Goal: Check status: Check status

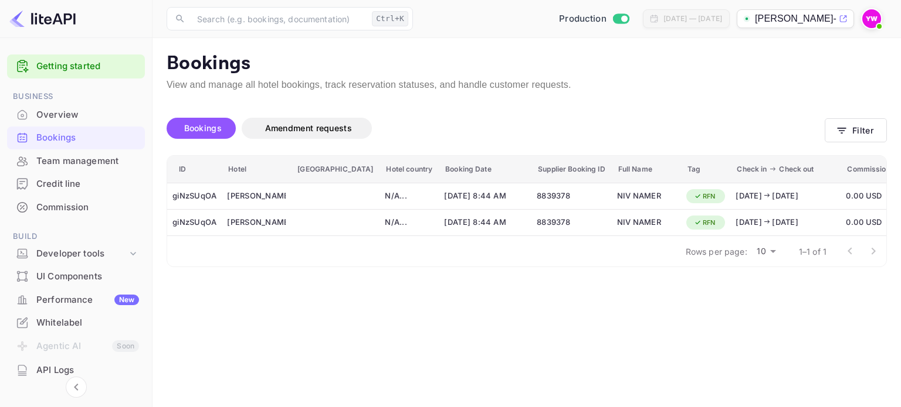
scroll to position [272, 0]
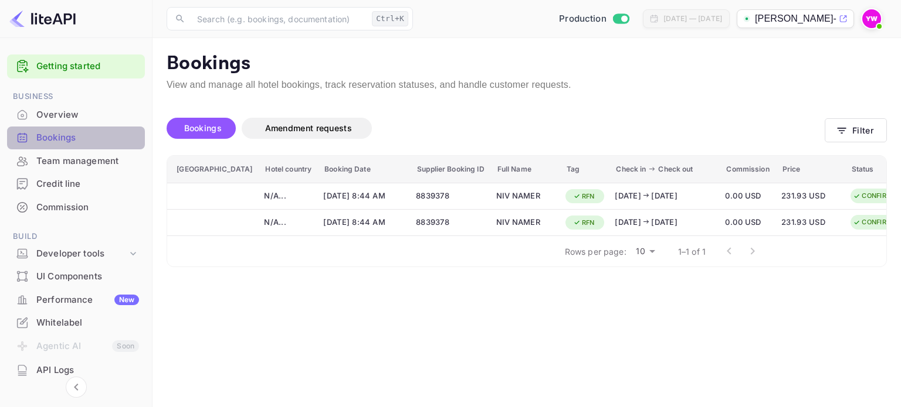
drag, startPoint x: 77, startPoint y: 133, endPoint x: 498, endPoint y: 94, distance: 422.8
click at [77, 133] on div "Bookings" at bounding box center [87, 137] width 103 height 13
click at [875, 145] on div "Bookings Amendment requests Filter" at bounding box center [527, 130] width 720 height 49
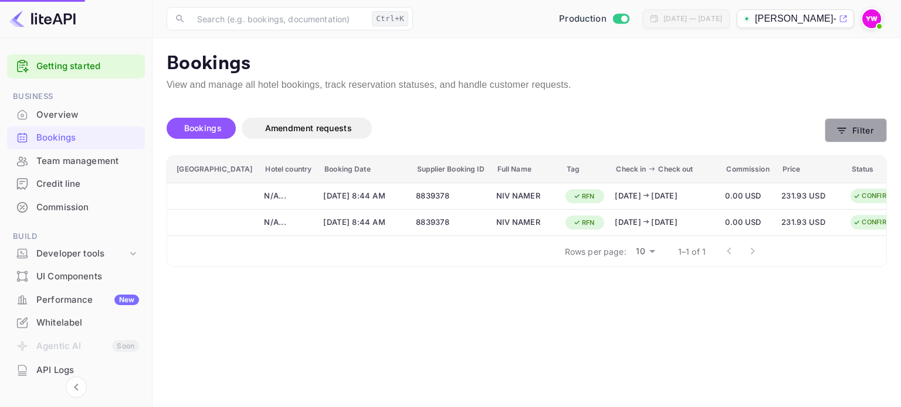
click at [872, 139] on button "Filter" at bounding box center [855, 130] width 62 height 24
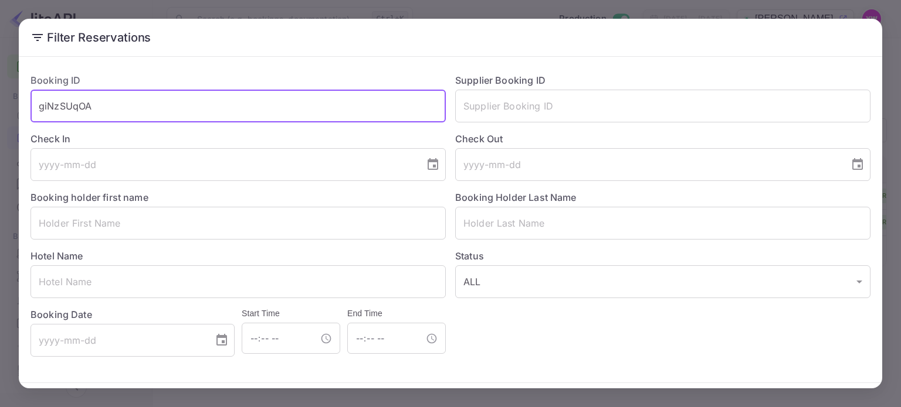
click at [235, 105] on input "giNzSUqOA" at bounding box center [237, 106] width 415 height 33
click at [236, 105] on input "giNzSUqOA" at bounding box center [237, 106] width 415 height 33
drag, startPoint x: 842, startPoint y: 14, endPoint x: 834, endPoint y: 9, distance: 8.9
click at [842, 14] on div "Filter Reservations Booking ID giNzSUqOA ​ Supplier Booking ID ​ Check In ​ Che…" at bounding box center [450, 203] width 901 height 407
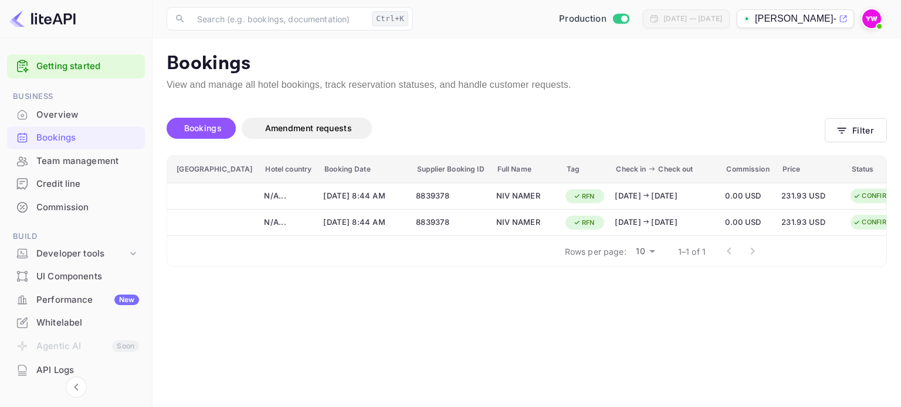
click at [859, 18] on div "Production Jul 12, 2025 — Aug 11, 2025 yahav-winkler-totravel..." at bounding box center [651, 18] width 469 height 21
click at [871, 23] on img at bounding box center [871, 18] width 19 height 19
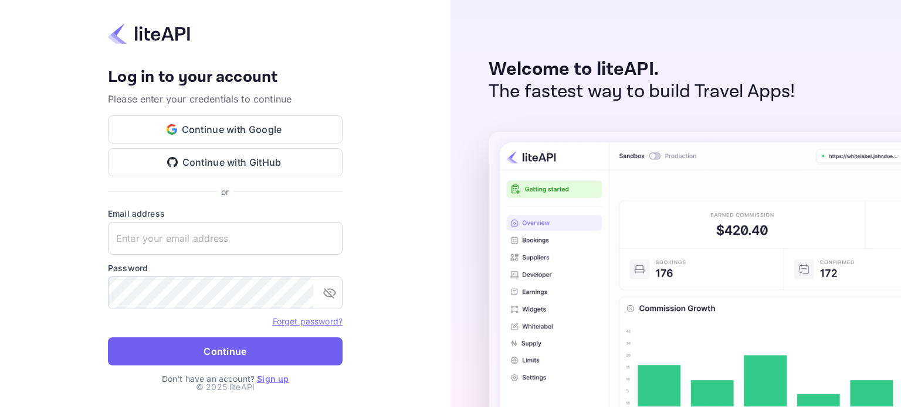
type input "yahav@skygini.com"
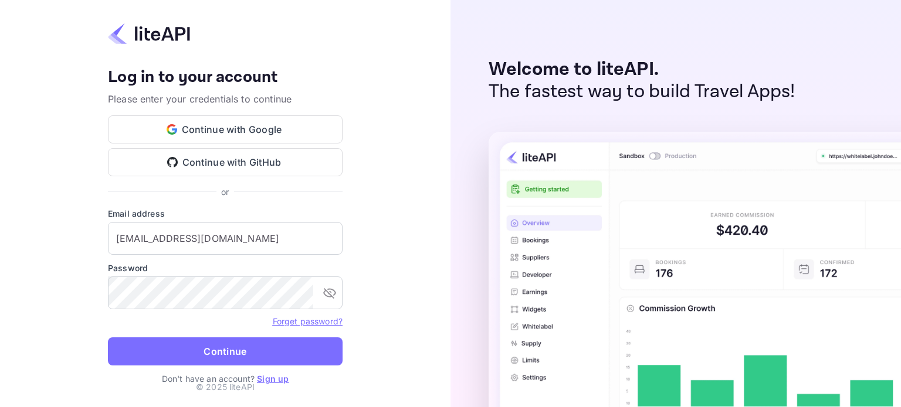
drag, startPoint x: 273, startPoint y: 354, endPoint x: 284, endPoint y: 348, distance: 12.9
click at [274, 354] on button "Continue" at bounding box center [225, 352] width 235 height 28
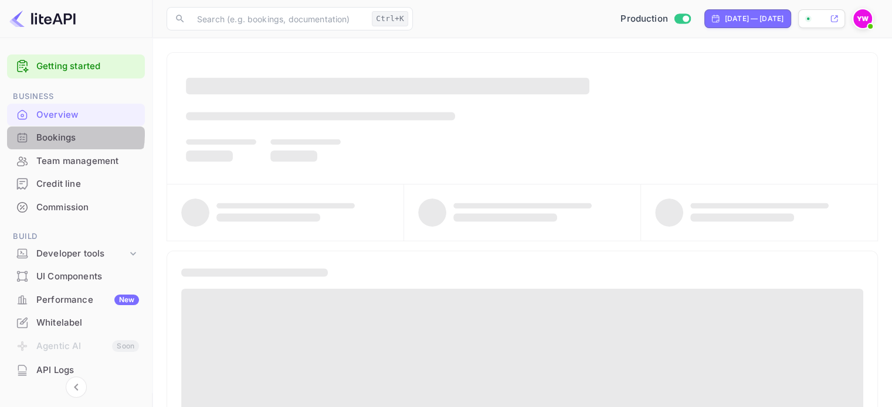
click at [68, 135] on div "Bookings" at bounding box center [87, 137] width 103 height 13
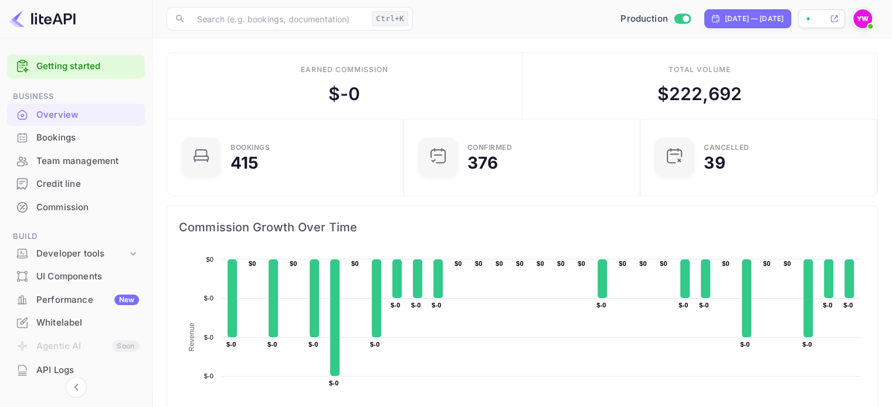
click at [84, 133] on div "Bookings" at bounding box center [87, 137] width 103 height 13
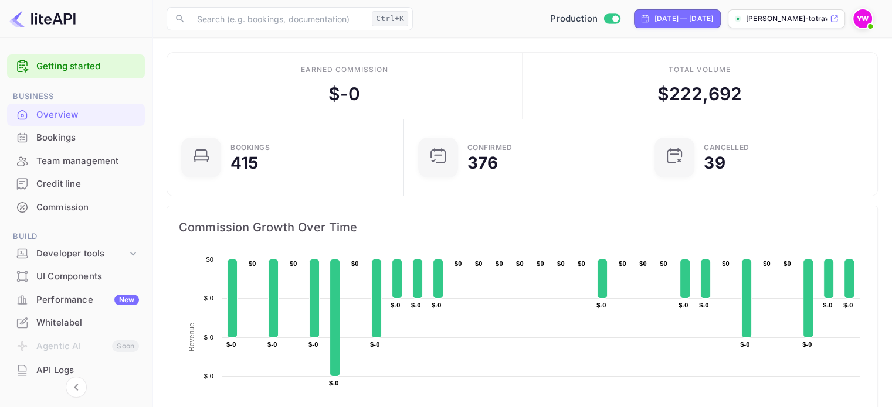
click at [73, 145] on div "Bookings" at bounding box center [76, 138] width 138 height 23
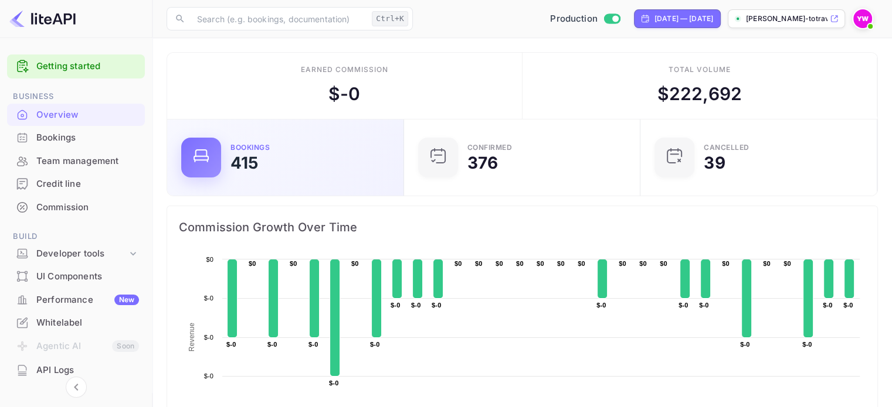
scroll to position [182, 220]
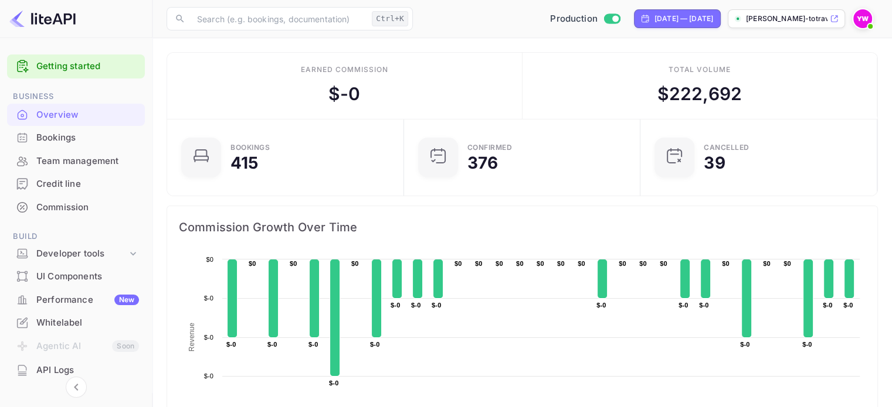
click at [45, 142] on div "Bookings" at bounding box center [87, 137] width 103 height 13
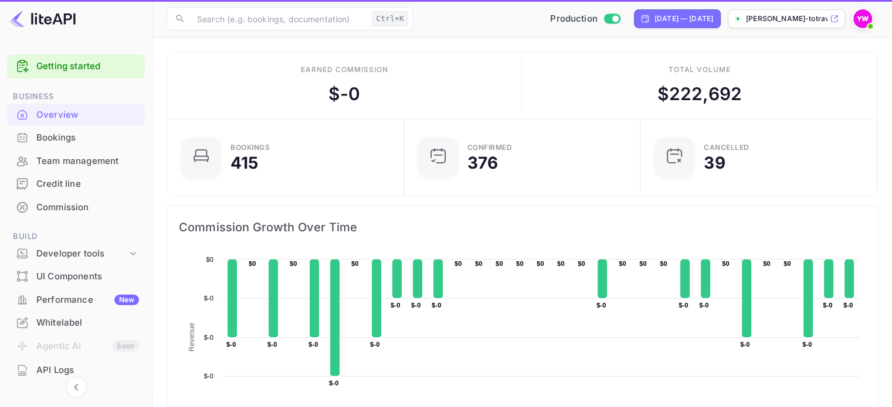
click at [45, 142] on div "Bookings" at bounding box center [87, 137] width 103 height 13
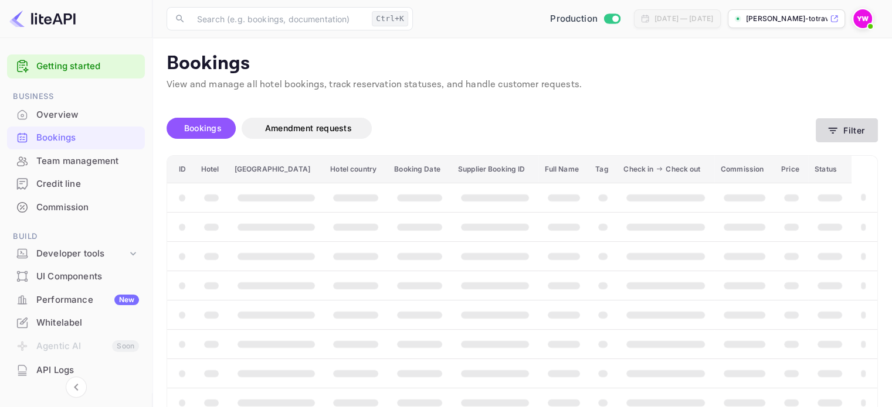
click at [851, 124] on button "Filter" at bounding box center [847, 130] width 62 height 24
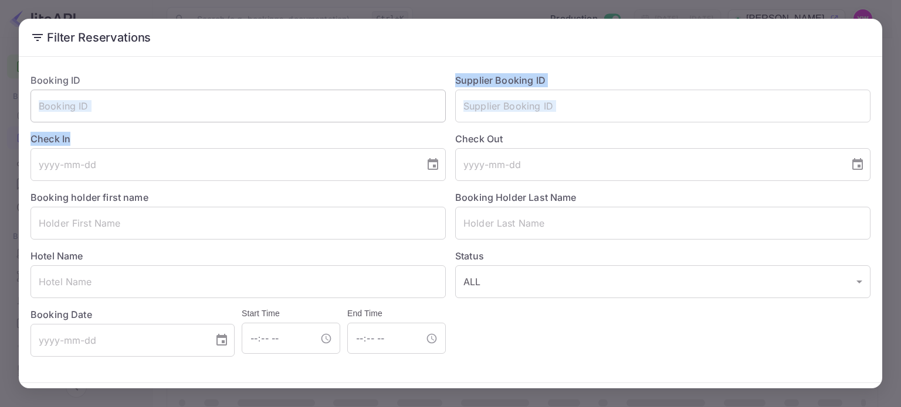
click at [141, 117] on div "Booking ID ​ Supplier Booking ID ​ Check In ​ Check Out ​ Booking holder first …" at bounding box center [445, 210] width 849 height 293
click at [142, 114] on input "text" at bounding box center [237, 106] width 415 height 33
click at [145, 108] on input "text" at bounding box center [237, 106] width 415 height 33
drag, startPoint x: 147, startPoint y: 101, endPoint x: 143, endPoint y: 67, distance: 34.3
click at [147, 100] on input "text" at bounding box center [237, 106] width 415 height 33
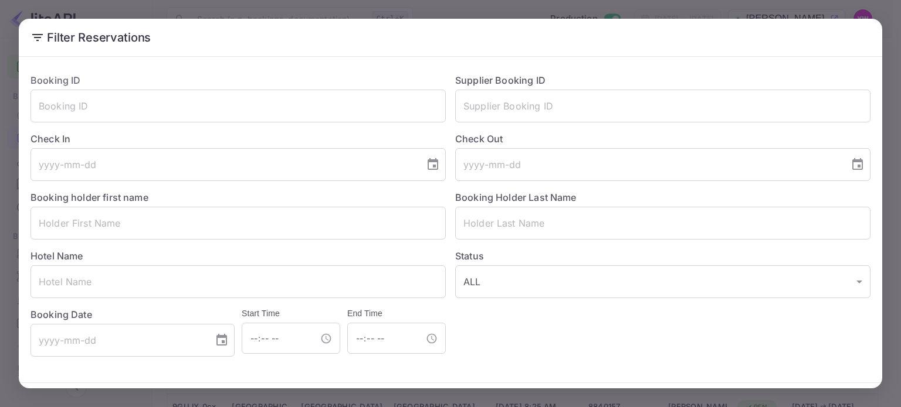
click at [143, 65] on div "Booking ID ​" at bounding box center [233, 93] width 424 height 59
click at [140, 107] on input "text" at bounding box center [237, 106] width 415 height 33
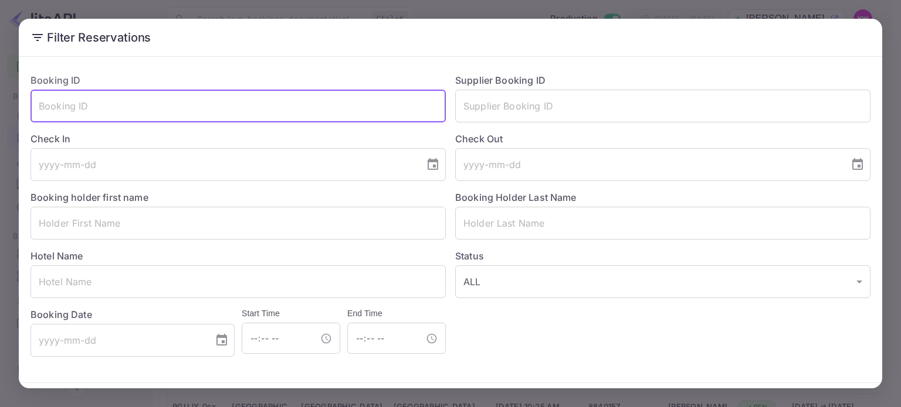
paste input "B7H2eZ_wT"
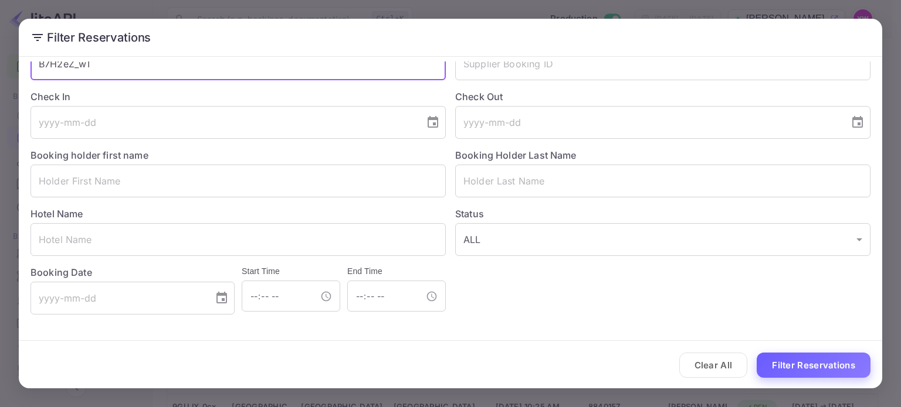
type input "B7H2eZ_wT"
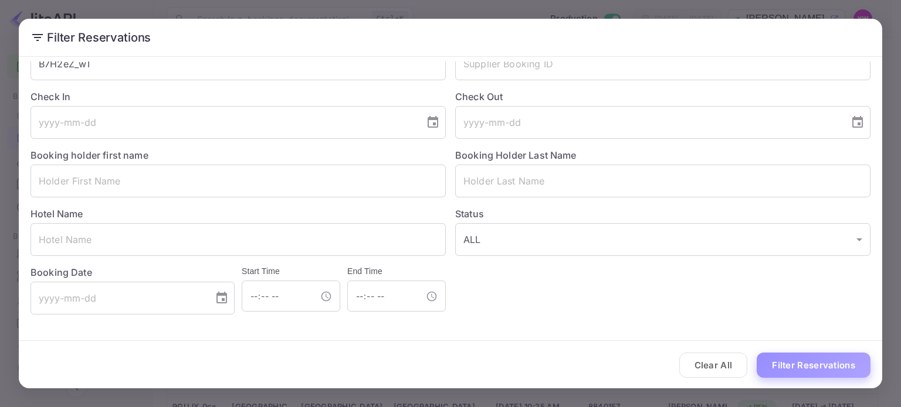
click at [771, 353] on button "Filter Reservations" at bounding box center [813, 365] width 114 height 25
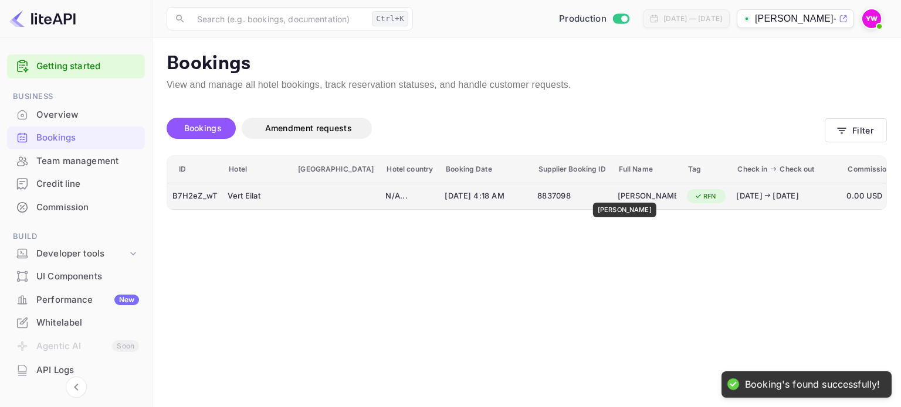
click at [619, 195] on div "[PERSON_NAME]" at bounding box center [646, 196] width 59 height 19
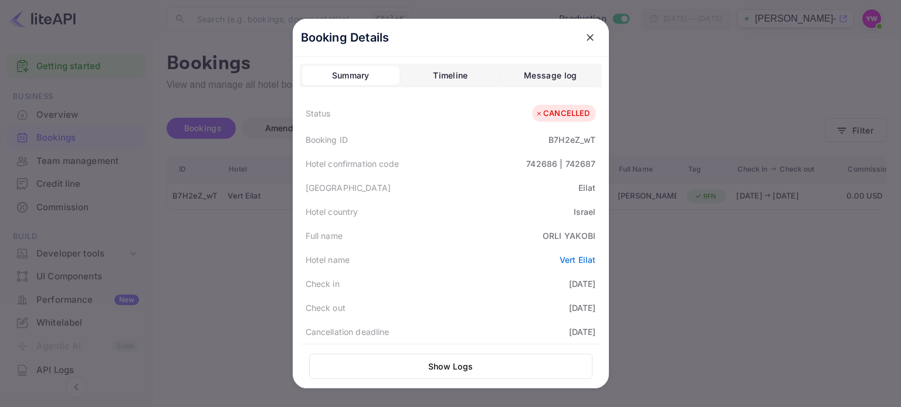
scroll to position [176, 0]
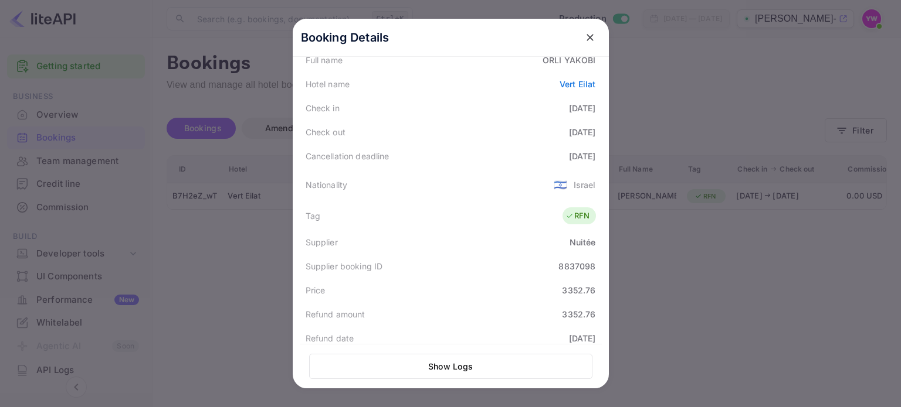
click at [588, 35] on icon "close" at bounding box center [589, 37] width 7 height 7
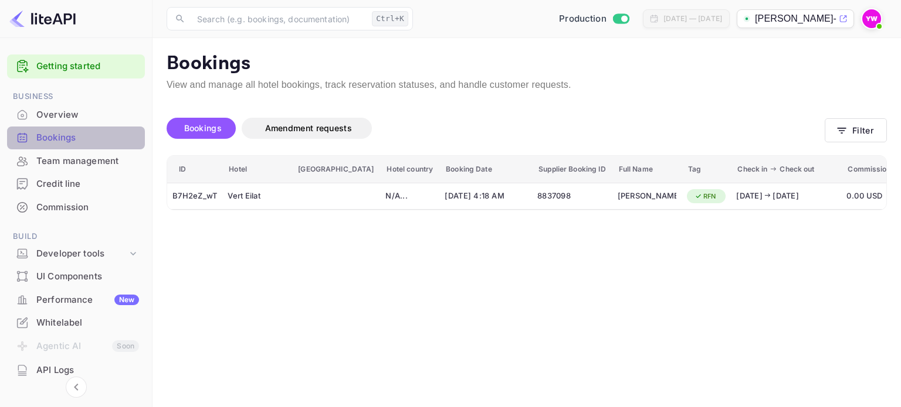
click at [93, 137] on div "Bookings" at bounding box center [87, 137] width 103 height 13
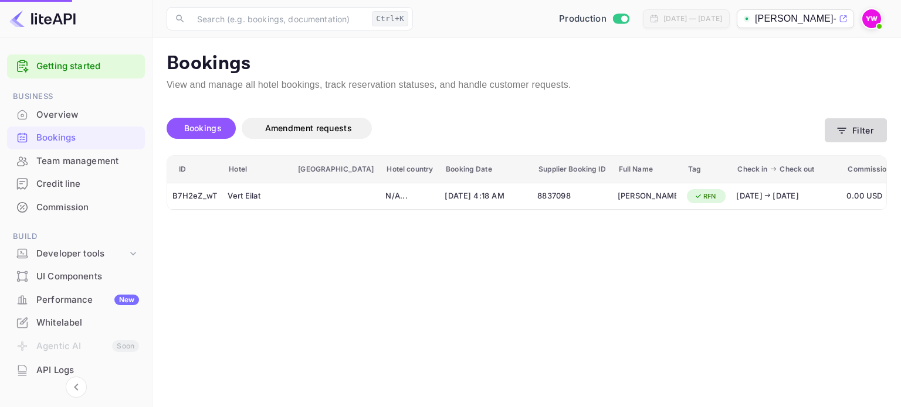
click at [839, 138] on button "Filter" at bounding box center [855, 130] width 62 height 24
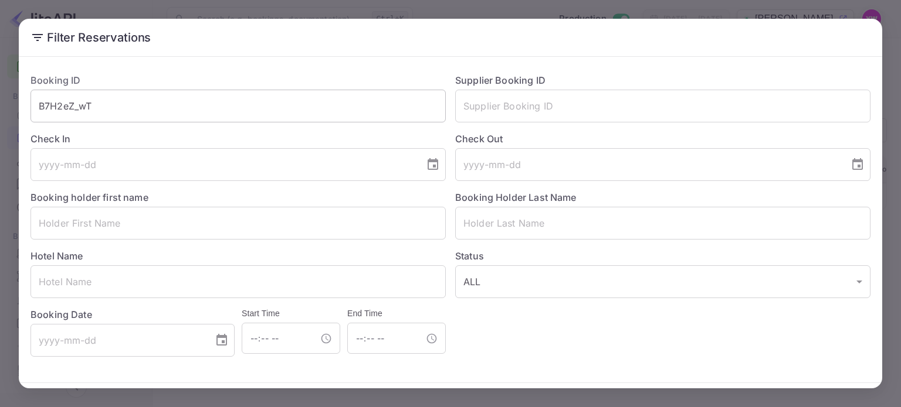
click at [221, 113] on input "B7H2eZ_wT" at bounding box center [237, 106] width 415 height 33
click at [220, 113] on input "B7H2eZ_wT" at bounding box center [237, 106] width 415 height 33
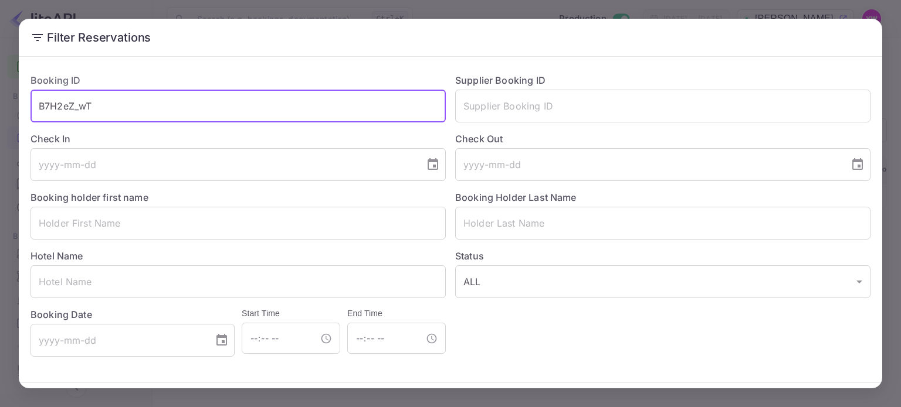
click at [220, 113] on input "B7H2eZ_wT" at bounding box center [237, 106] width 415 height 33
paste input "f7kBKHCee"
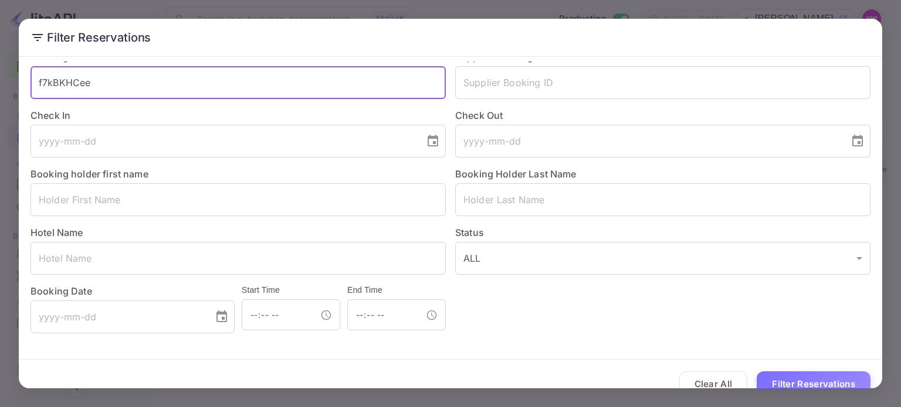
scroll to position [42, 0]
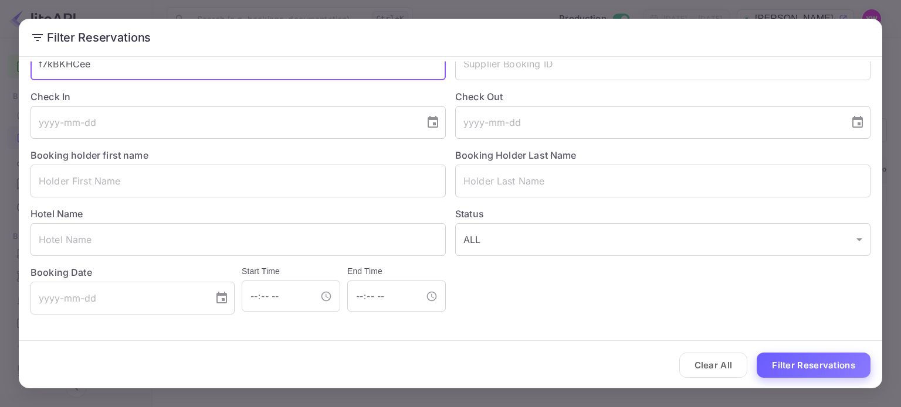
type input "f7kBKHCee"
click at [808, 359] on button "Filter Reservations" at bounding box center [813, 365] width 114 height 25
drag, startPoint x: 796, startPoint y: 365, endPoint x: 814, endPoint y: 368, distance: 18.3
click at [797, 365] on button "Filter Reservations" at bounding box center [813, 365] width 114 height 25
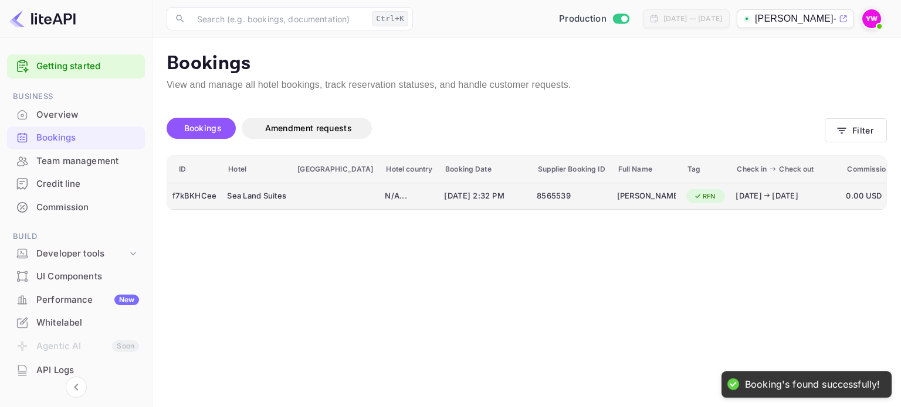
click at [735, 196] on div "[DATE] [DATE]" at bounding box center [785, 197] width 100 height 12
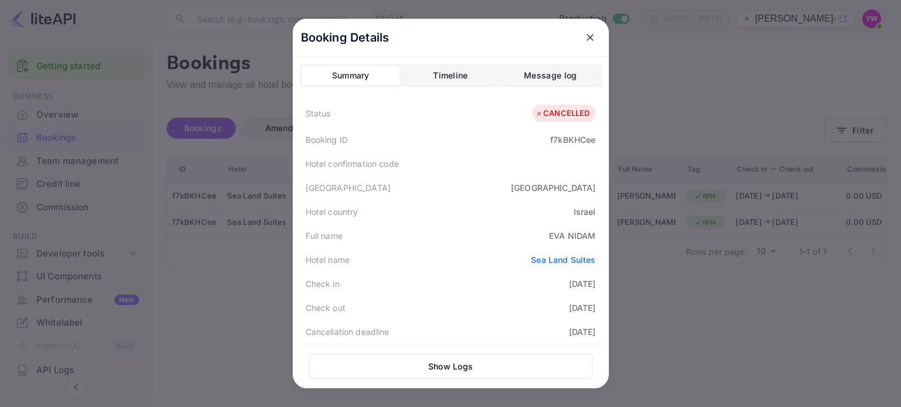
click at [589, 39] on icon "close" at bounding box center [590, 38] width 12 height 12
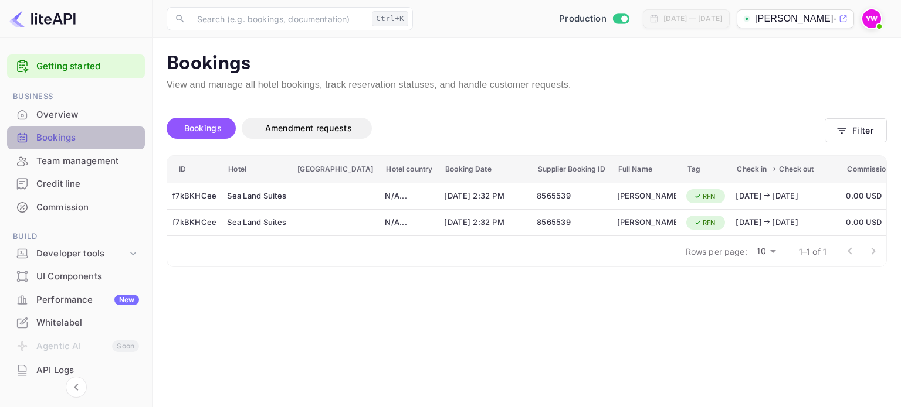
click at [76, 138] on div "Bookings" at bounding box center [87, 137] width 103 height 13
click at [891, 128] on main "Bookings View and manage all hotel bookings, track reservation statuses, and ha…" at bounding box center [526, 222] width 748 height 369
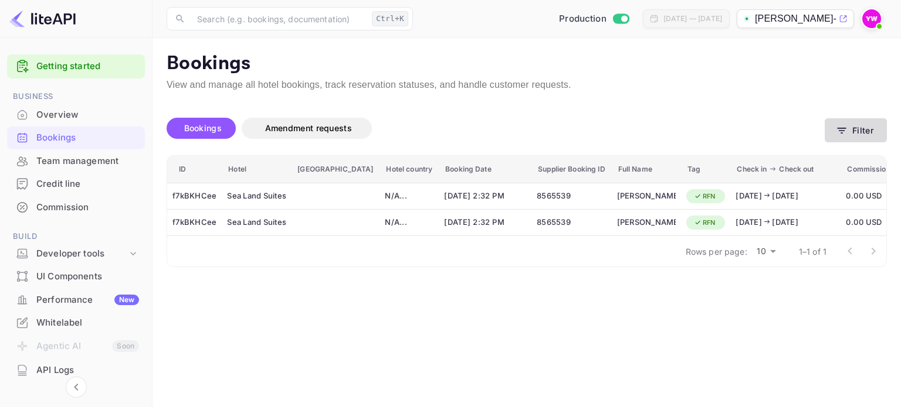
click at [848, 128] on button "Filter" at bounding box center [855, 130] width 62 height 24
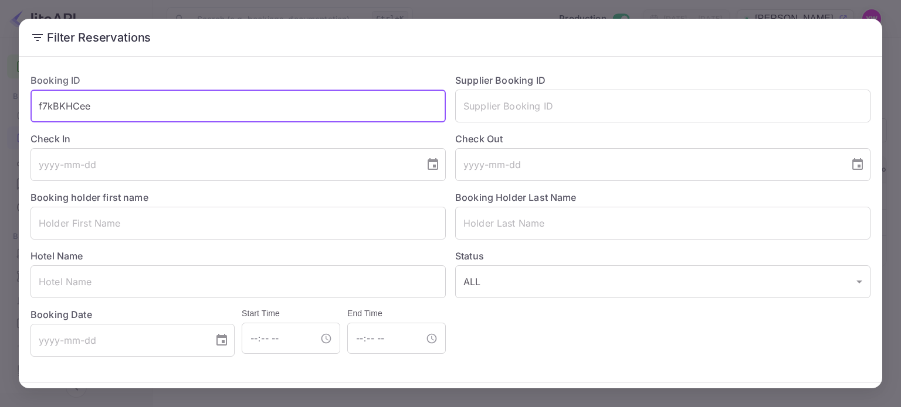
click at [346, 108] on input "f7kBKHCee" at bounding box center [237, 106] width 415 height 33
paste input "qBCTMP6yX"
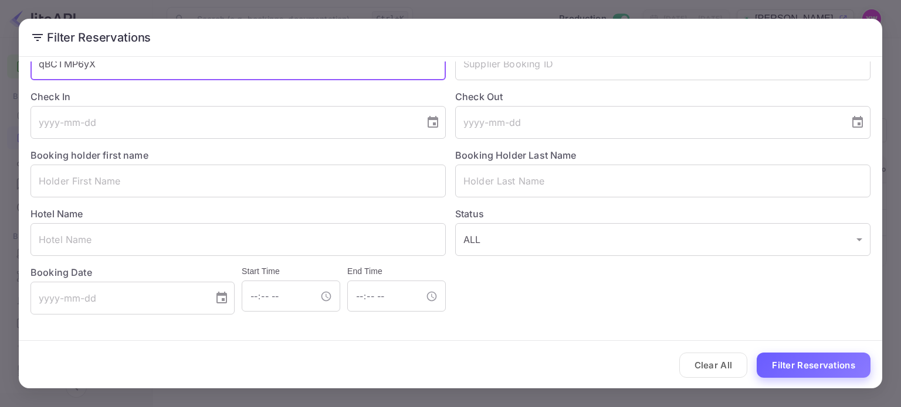
type input "qBCTMP6yX"
click at [816, 366] on button "Filter Reservations" at bounding box center [813, 365] width 114 height 25
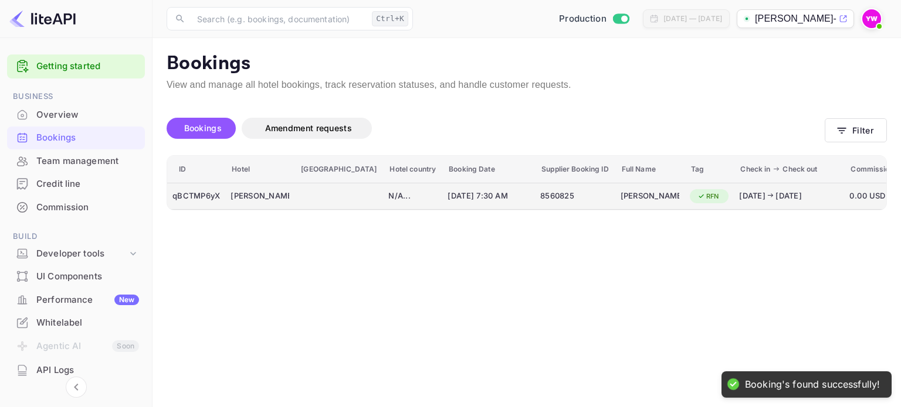
click at [689, 201] on td "RFN" at bounding box center [709, 196] width 50 height 27
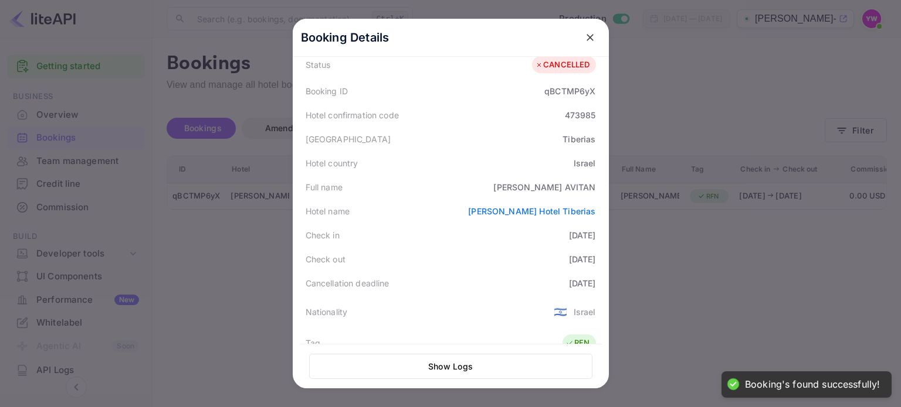
scroll to position [117, 0]
